Goal: Information Seeking & Learning: Learn about a topic

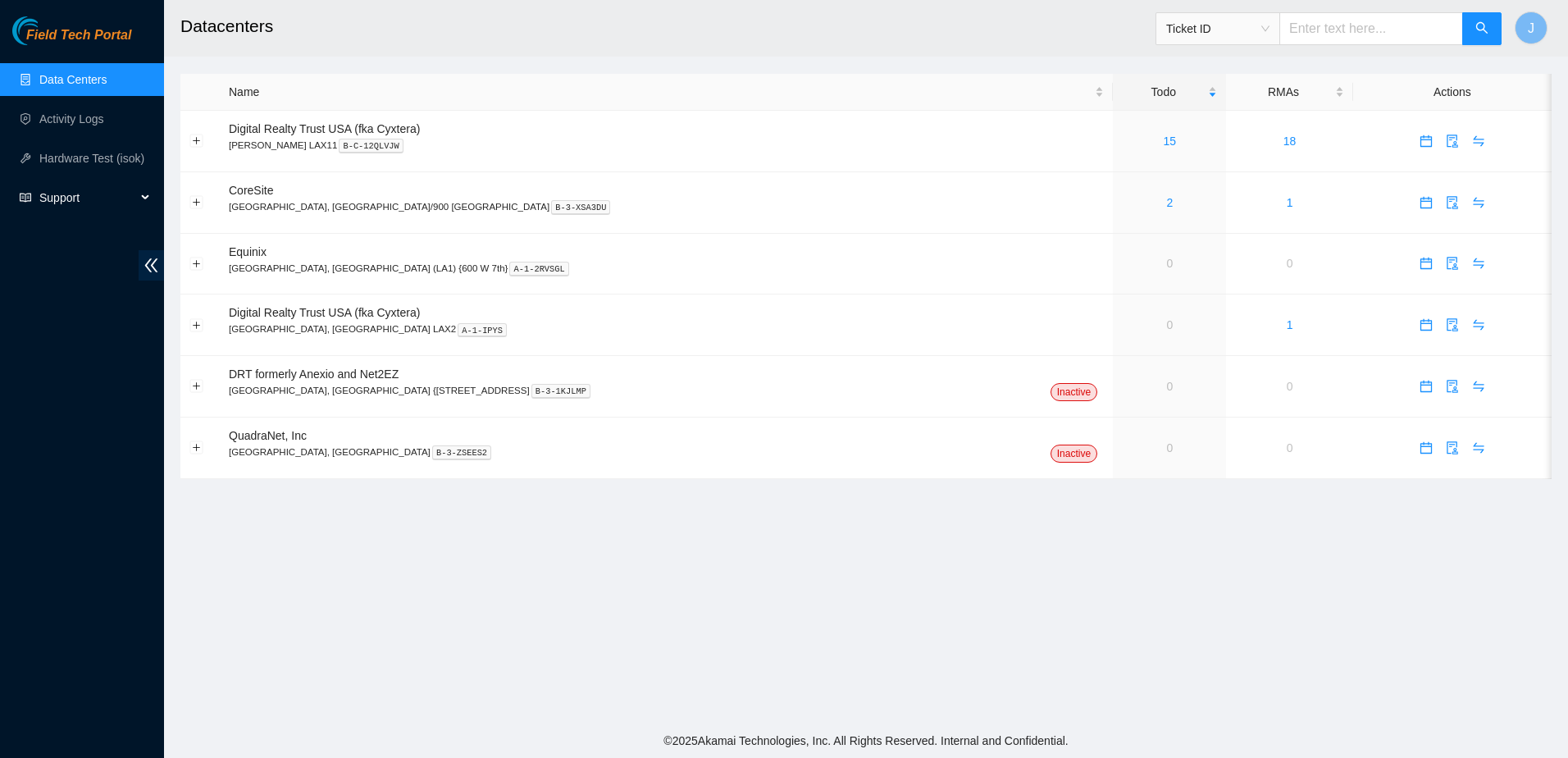
click at [148, 198] on div "Support" at bounding box center [82, 197] width 164 height 33
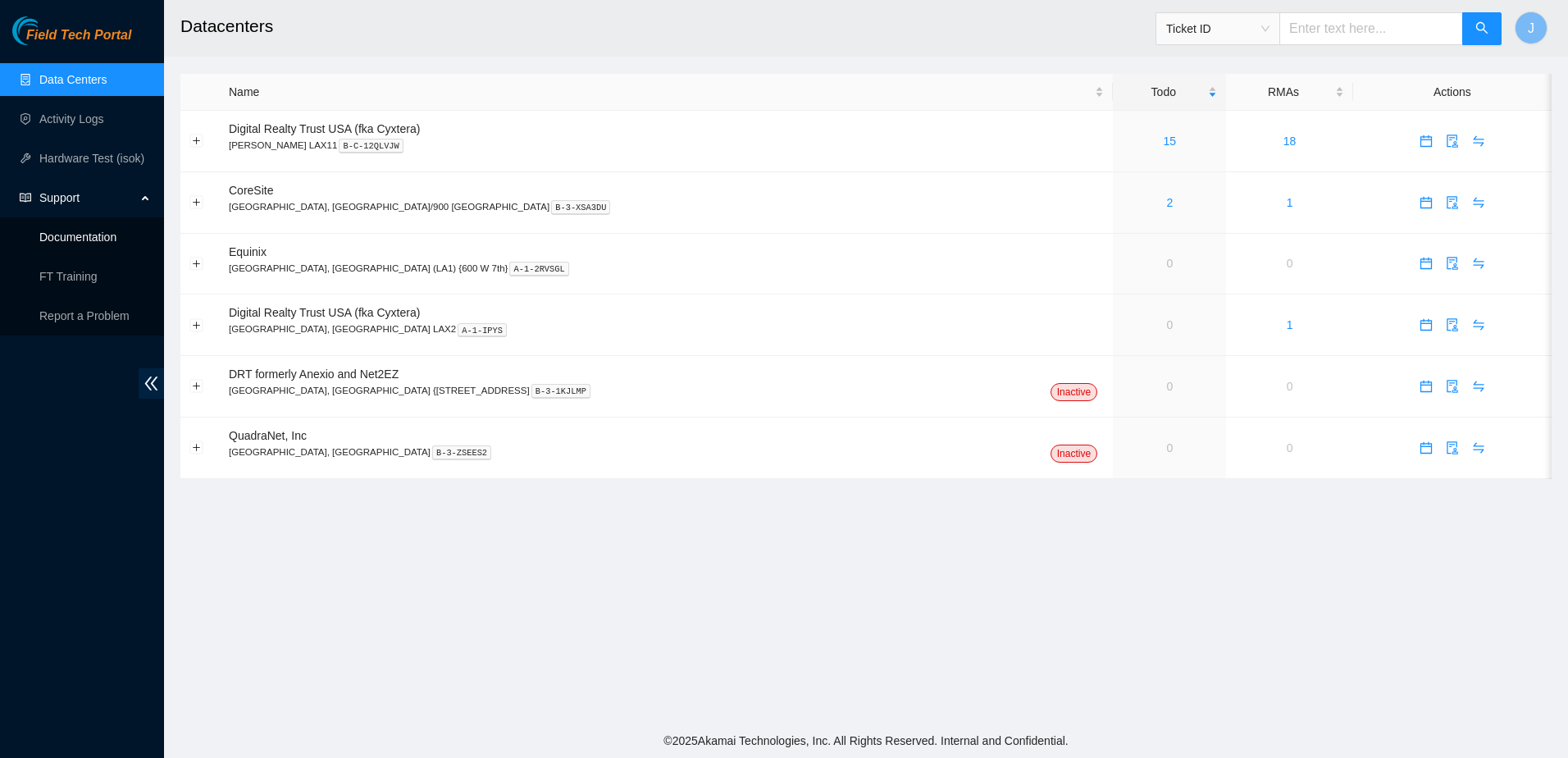
click at [108, 237] on link "Documentation" at bounding box center [78, 237] width 77 height 14
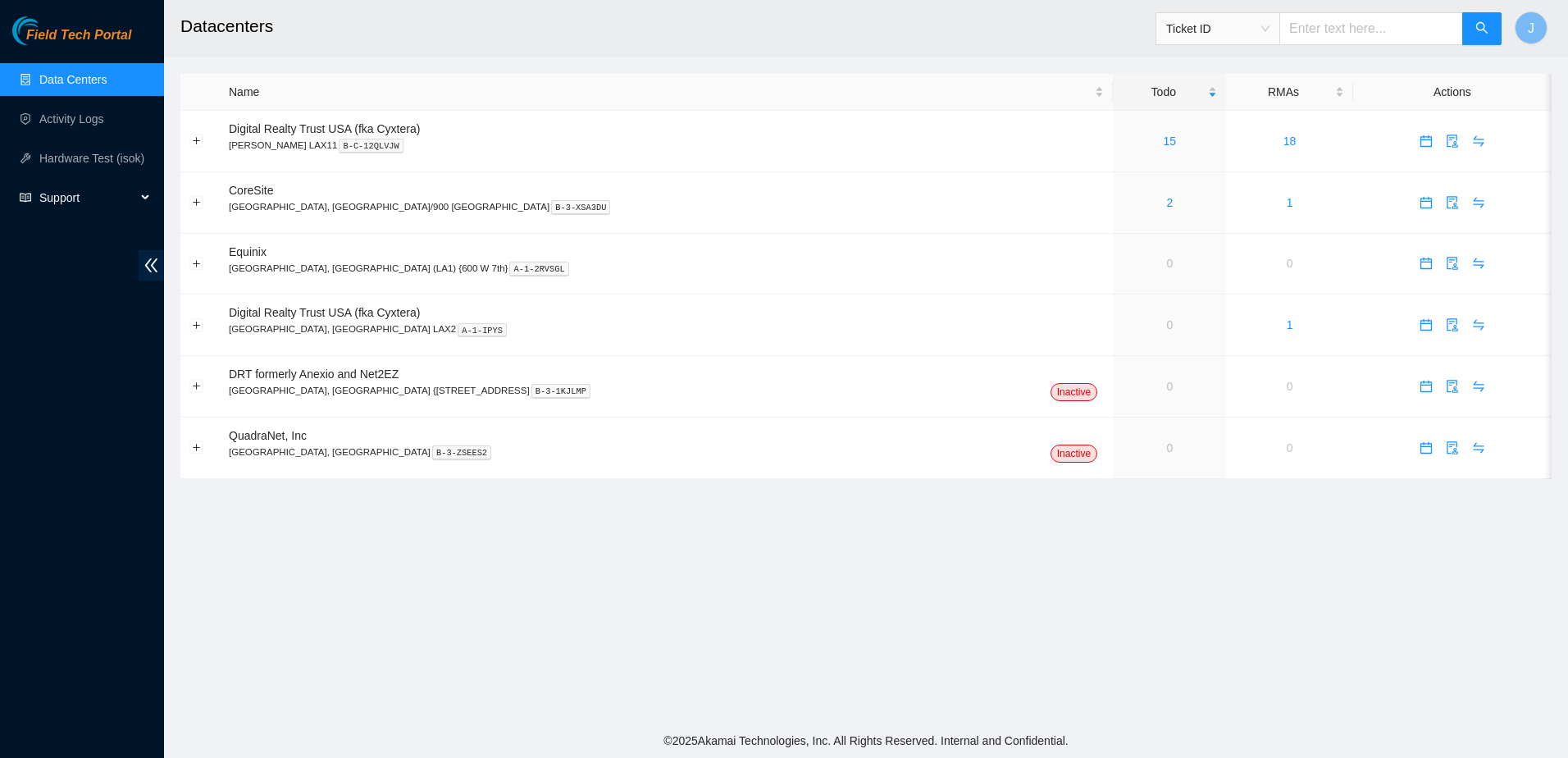
click at [132, 195] on span "Support" at bounding box center [88, 197] width 97 height 33
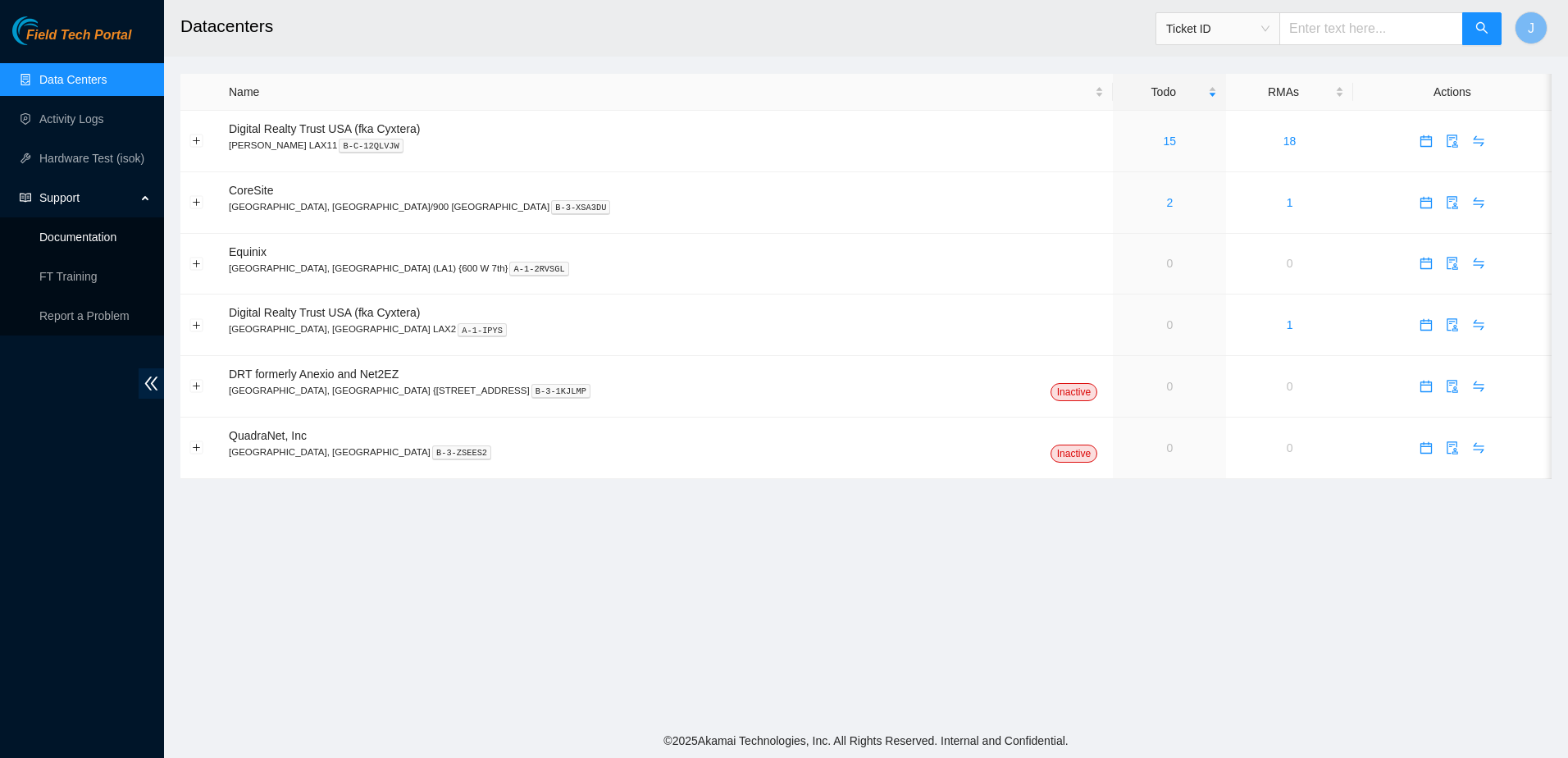
click at [79, 241] on link "Documentation" at bounding box center [78, 237] width 77 height 14
